Goal: Obtain resource: Obtain resource

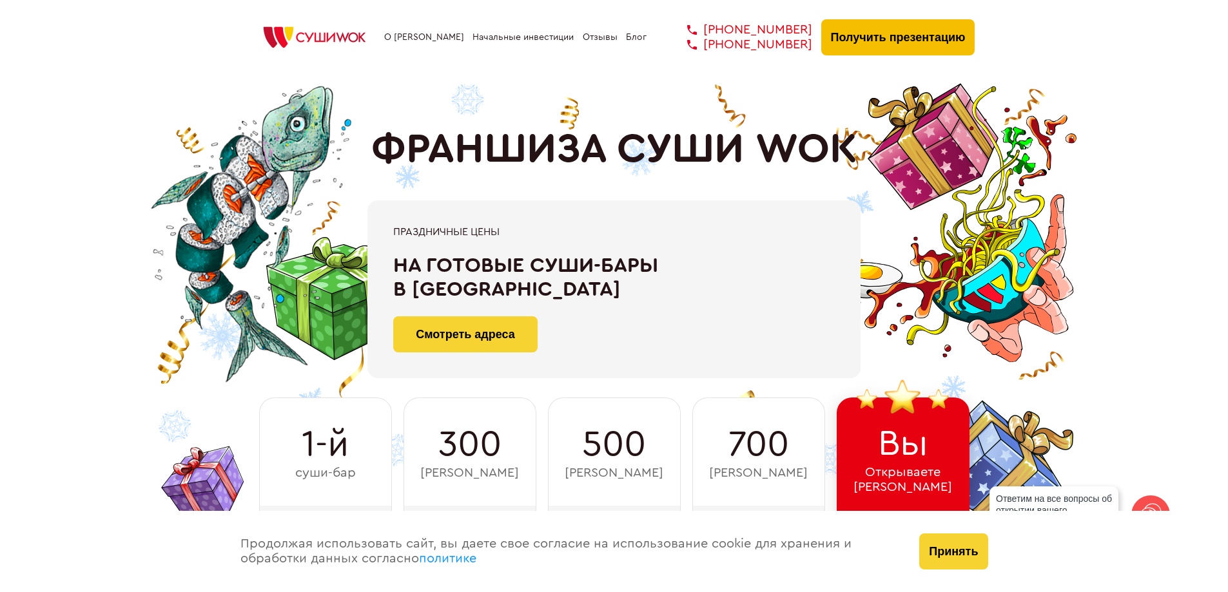
click at [880, 35] on button "Получить презентацию" at bounding box center [898, 37] width 154 height 36
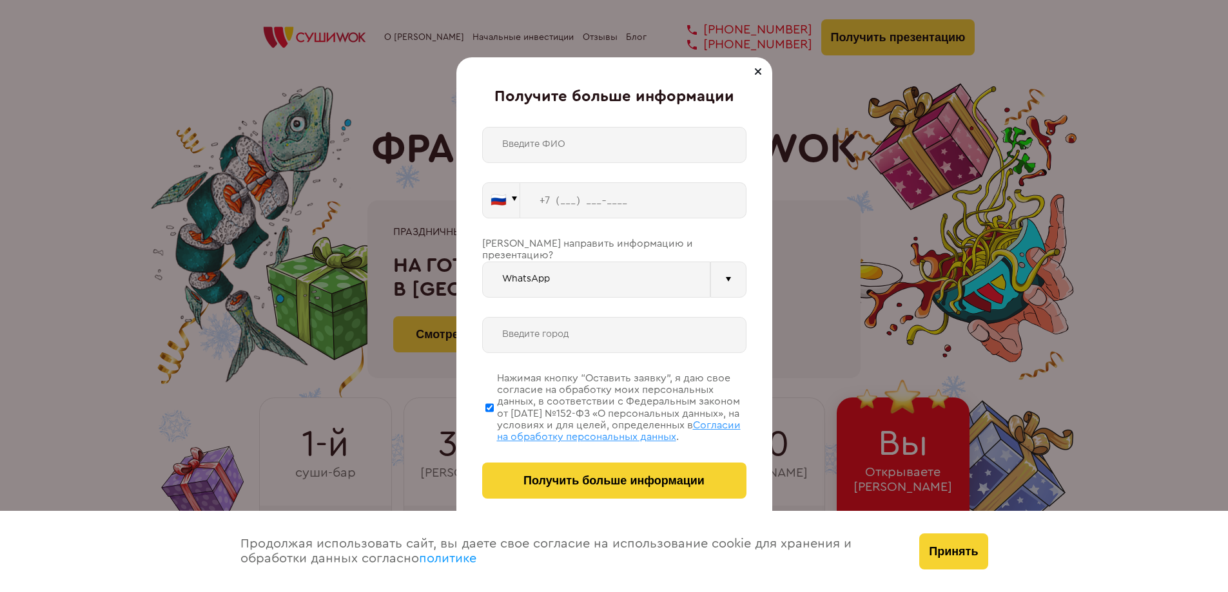
click at [570, 142] on input "text" at bounding box center [614, 145] width 264 height 36
type input "[PERSON_NAME]"
click at [563, 201] on input "tel" at bounding box center [633, 200] width 226 height 36
type input "[PHONE_NUMBER]"
type input "[GEOGRAPHIC_DATA]"
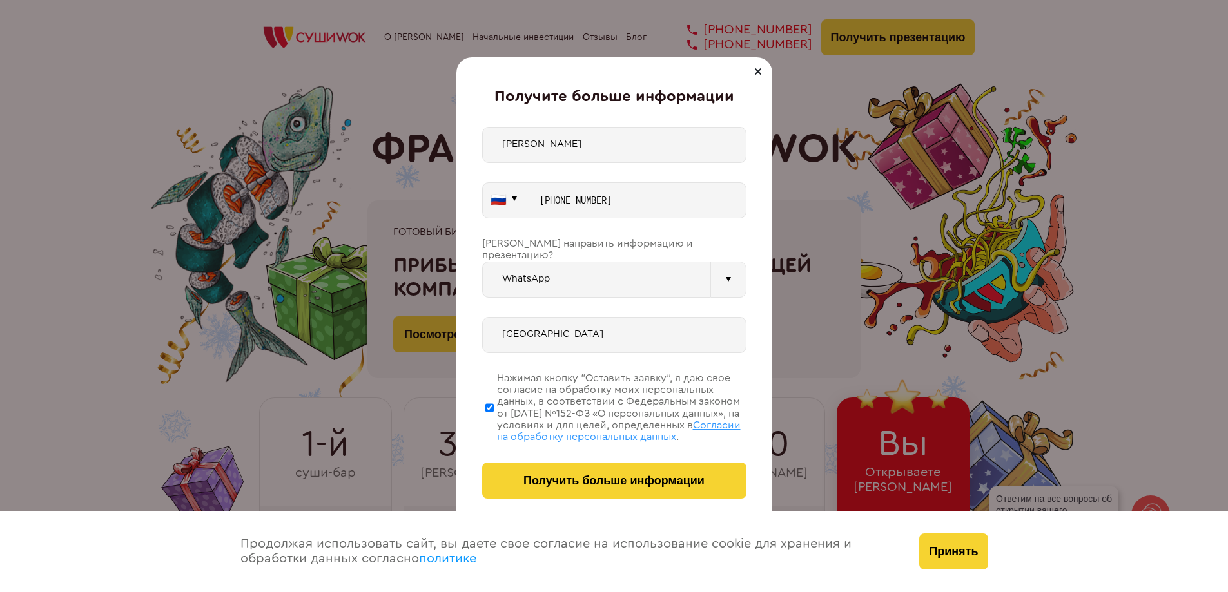
type input "[PHONE_NUMBER]"
click at [602, 481] on span "Получить больше информации" at bounding box center [613, 481] width 181 height 14
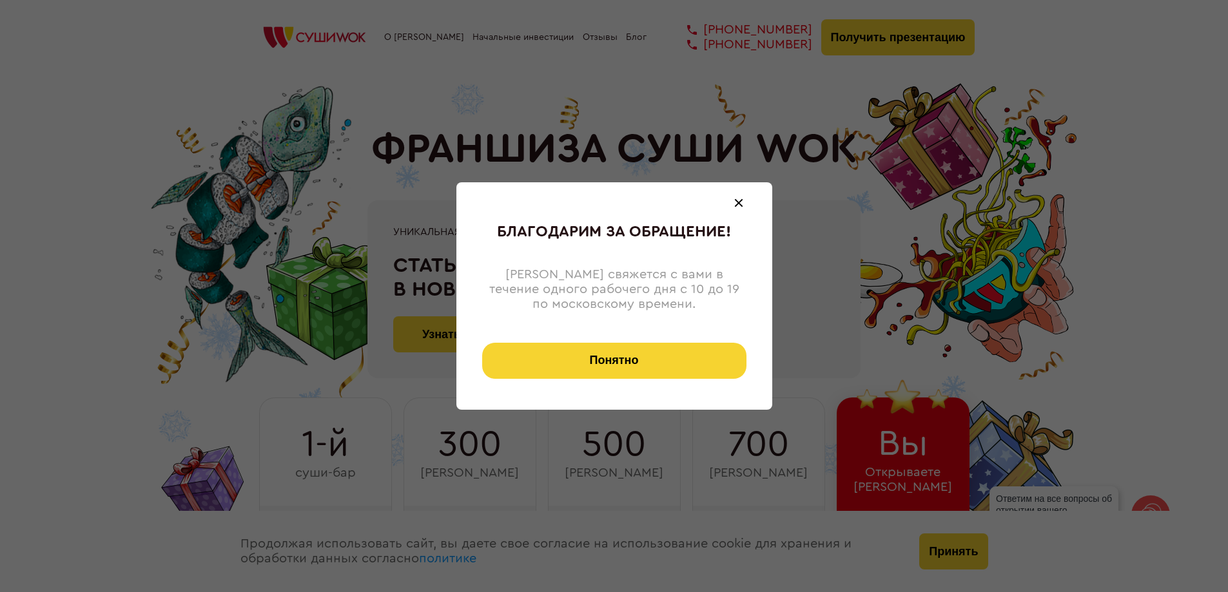
click at [617, 366] on button "Понятно" at bounding box center [614, 361] width 264 height 36
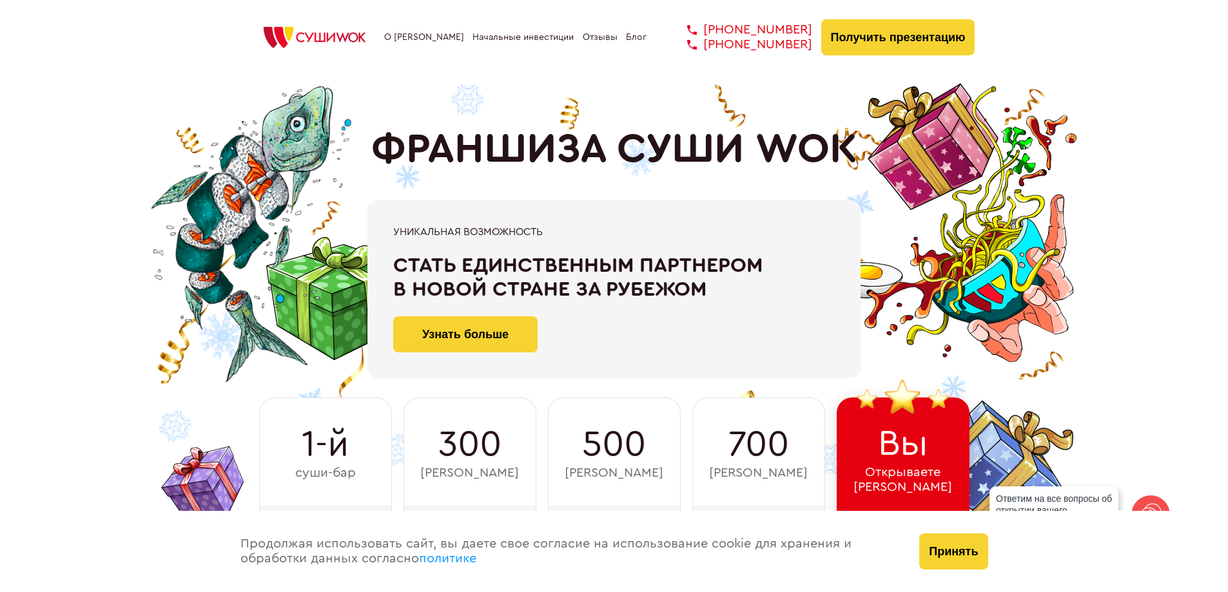
click at [407, 34] on link "О [PERSON_NAME]" at bounding box center [424, 37] width 80 height 10
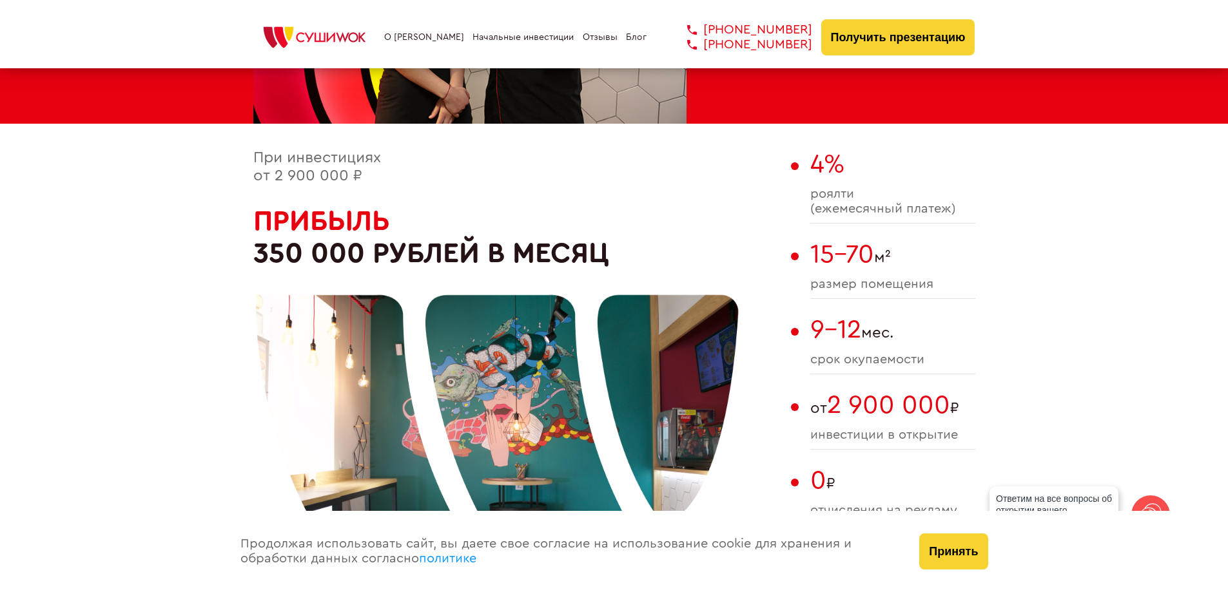
scroll to position [733, 0]
